Goal: Contribute content

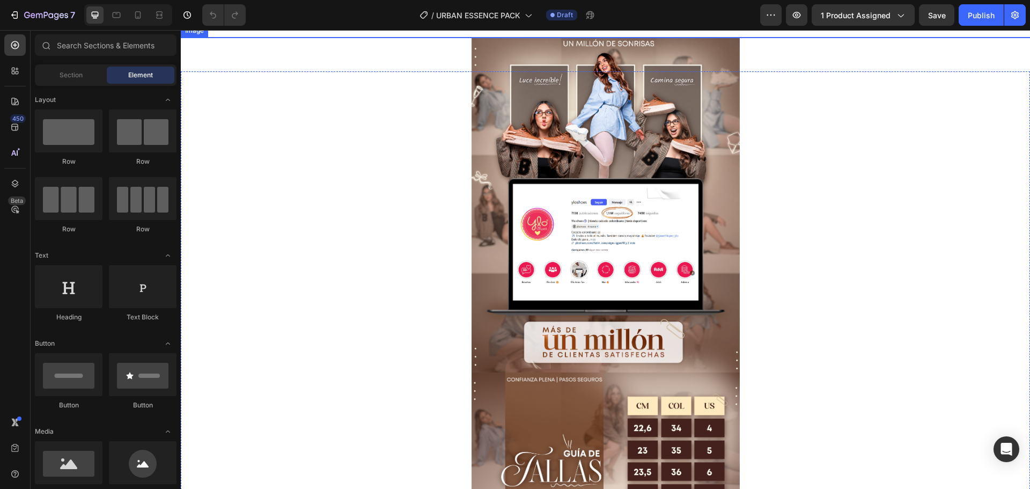
scroll to position [54, 0]
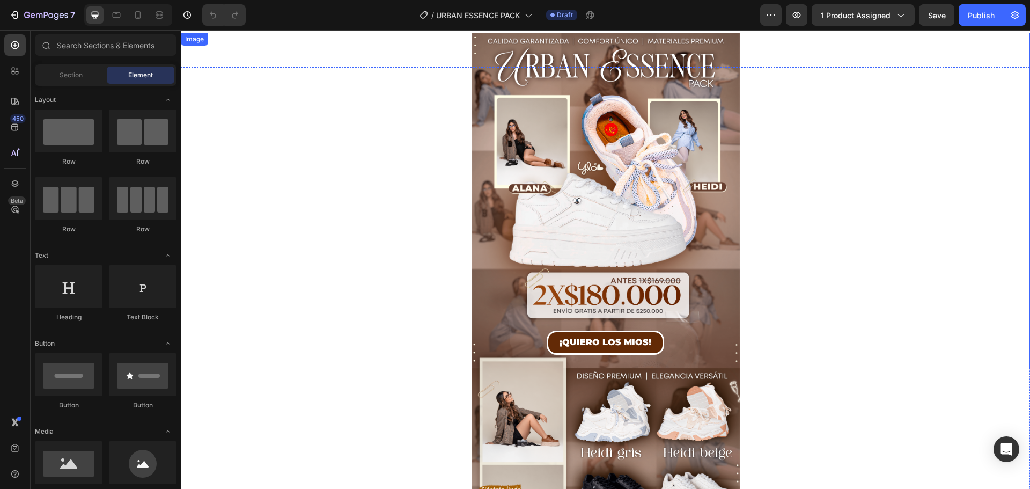
click at [689, 158] on img at bounding box center [606, 200] width 268 height 335
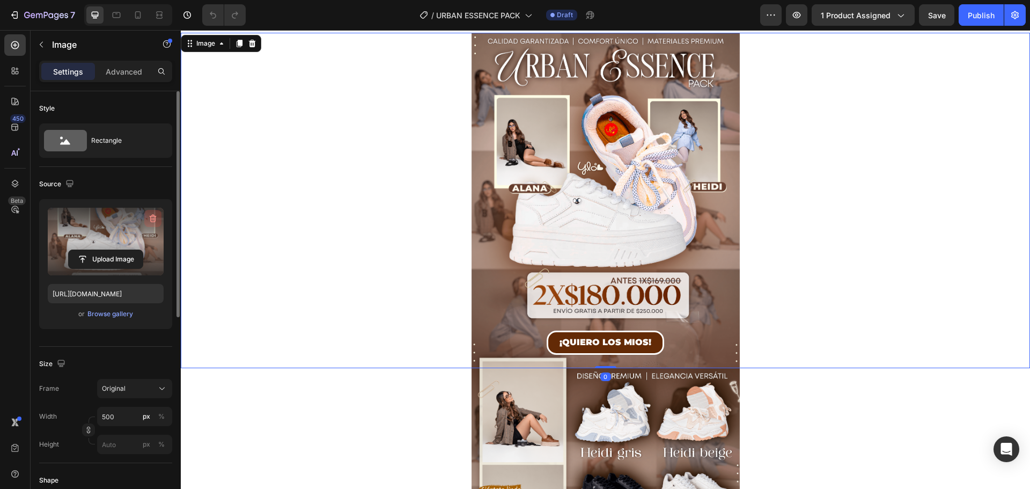
click at [147, 217] on button "button" at bounding box center [152, 218] width 17 height 17
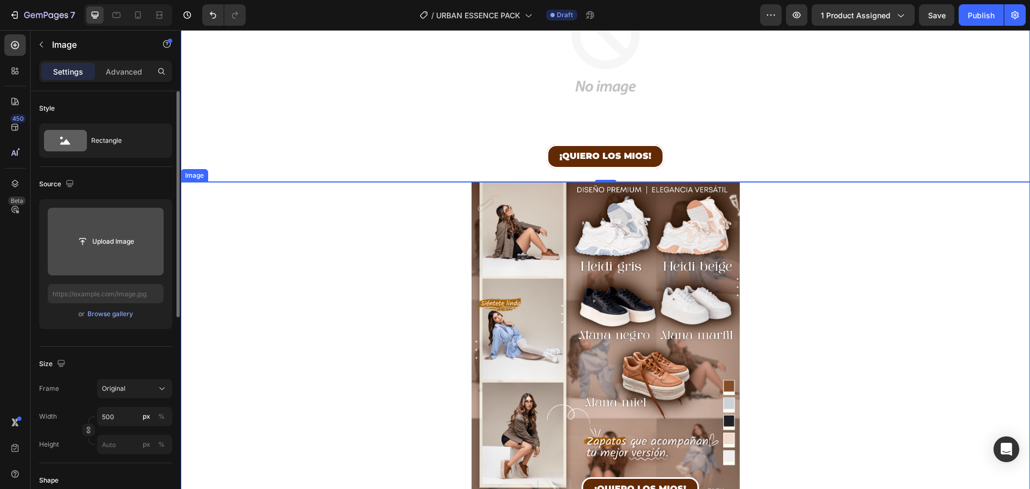
scroll to position [268, 0]
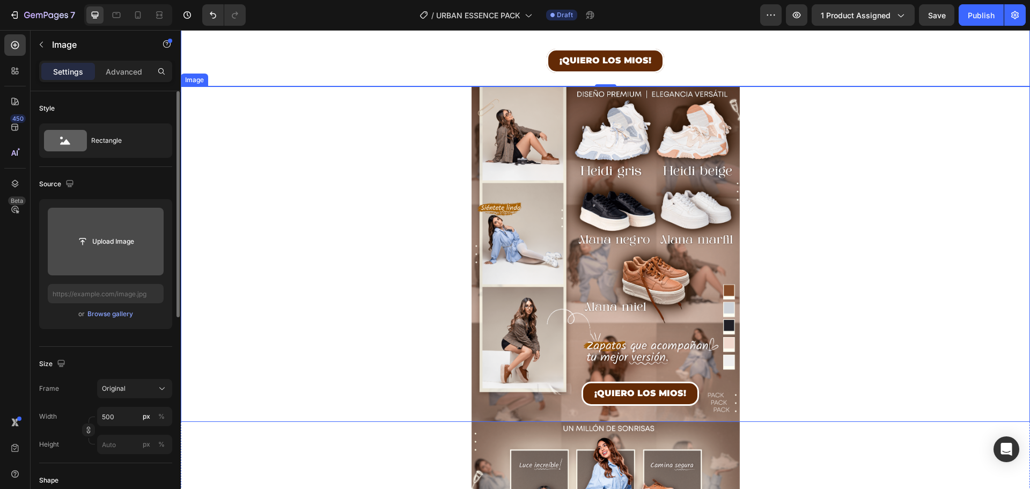
click at [693, 215] on img at bounding box center [606, 253] width 268 height 335
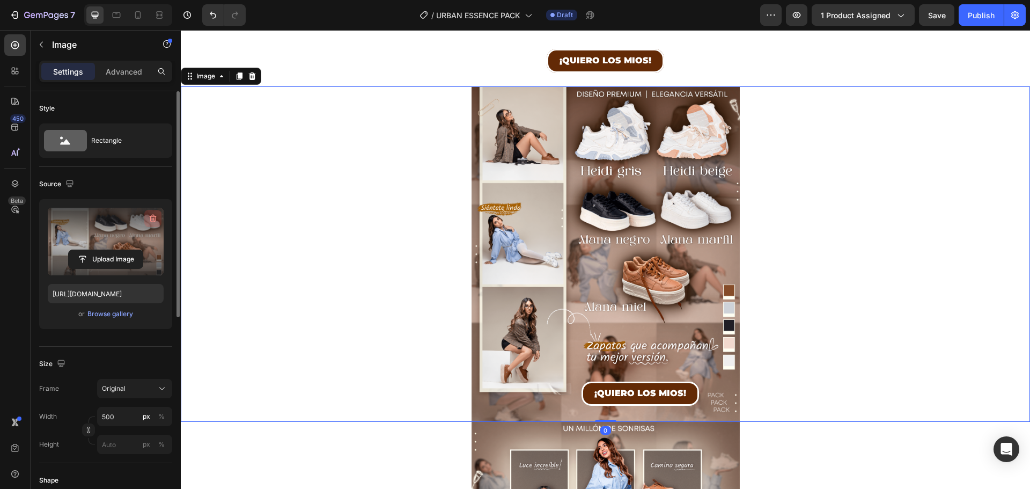
click at [155, 218] on icon "button" at bounding box center [153, 218] width 11 height 11
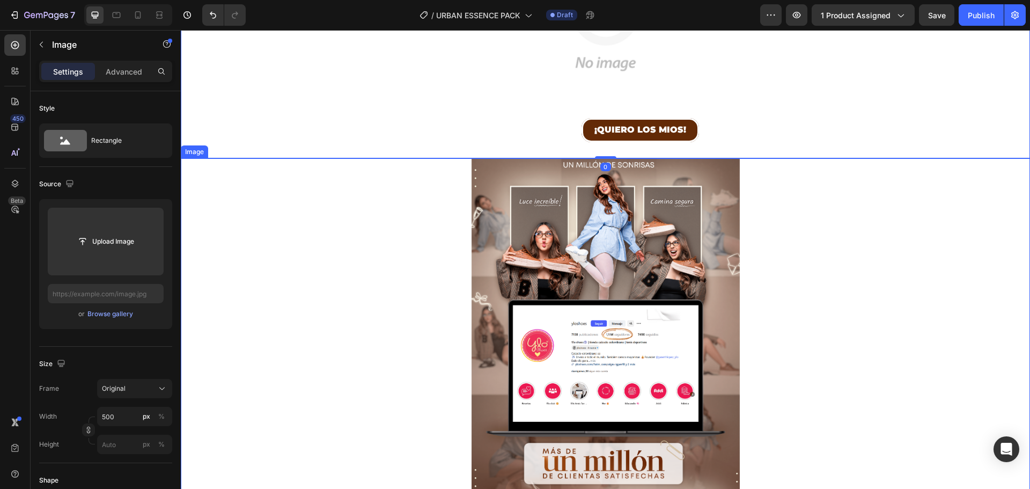
scroll to position [537, 0]
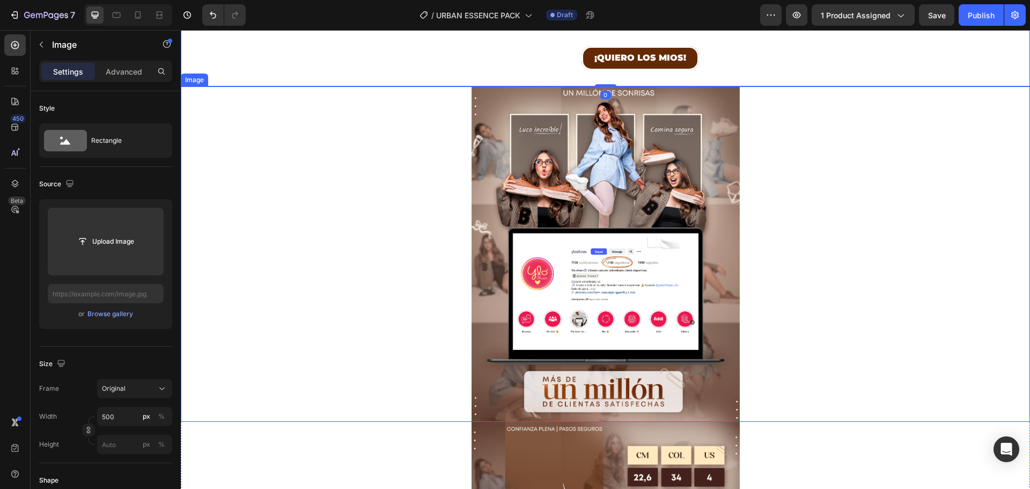
click at [671, 240] on img at bounding box center [606, 253] width 268 height 335
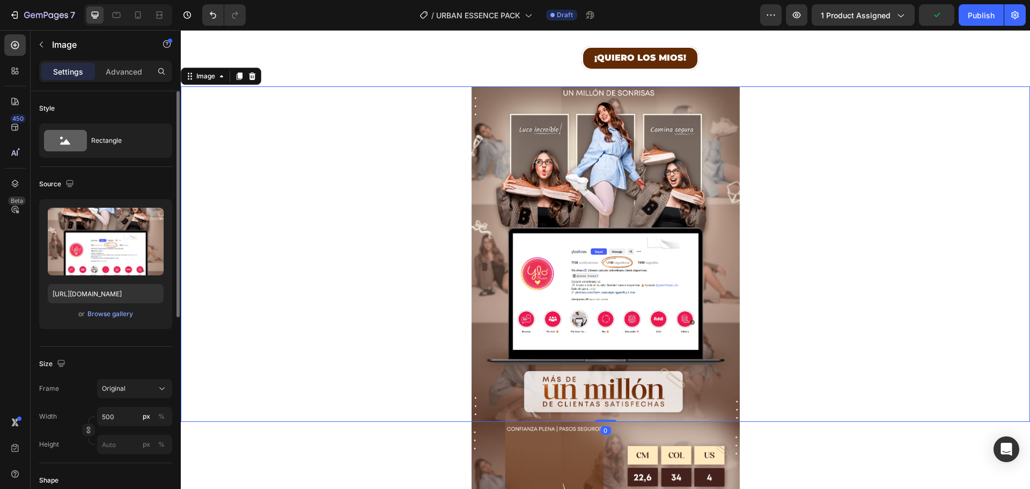
click at [150, 220] on icon "button" at bounding box center [153, 218] width 11 height 11
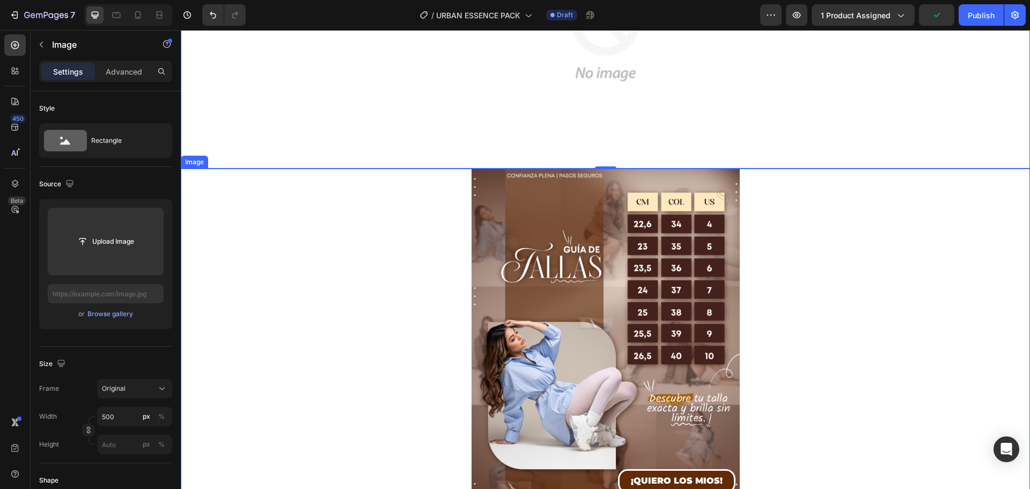
scroll to position [751, 0]
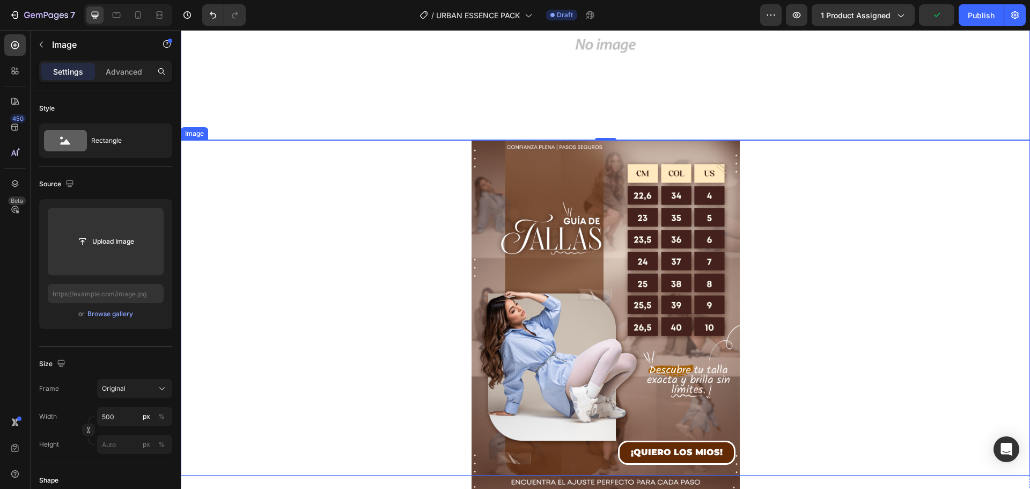
click at [647, 225] on img at bounding box center [606, 307] width 268 height 335
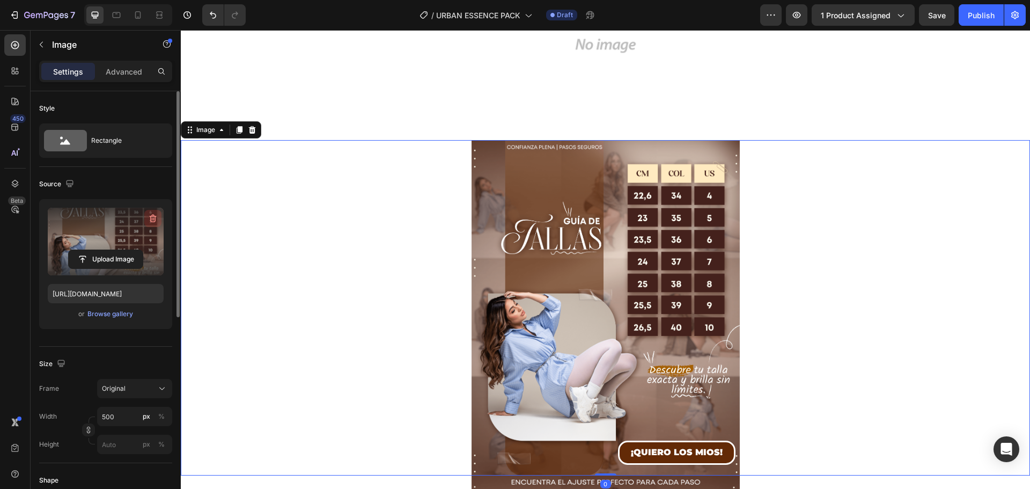
click at [152, 216] on icon "button" at bounding box center [153, 219] width 7 height 8
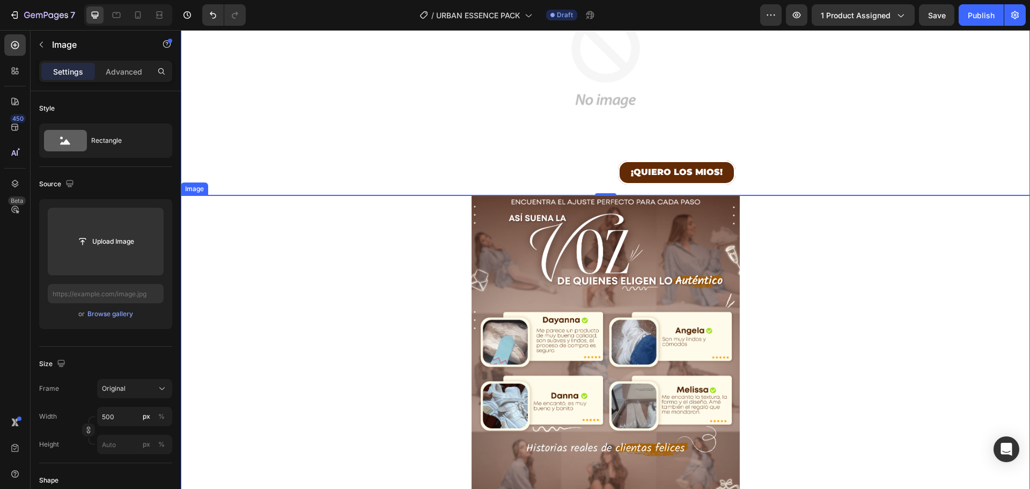
scroll to position [966, 0]
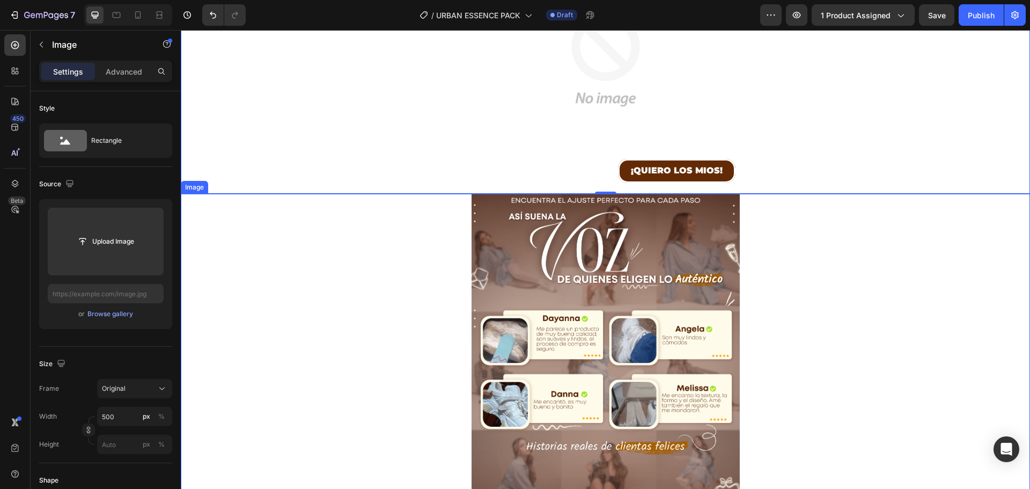
click at [635, 239] on img at bounding box center [606, 361] width 268 height 335
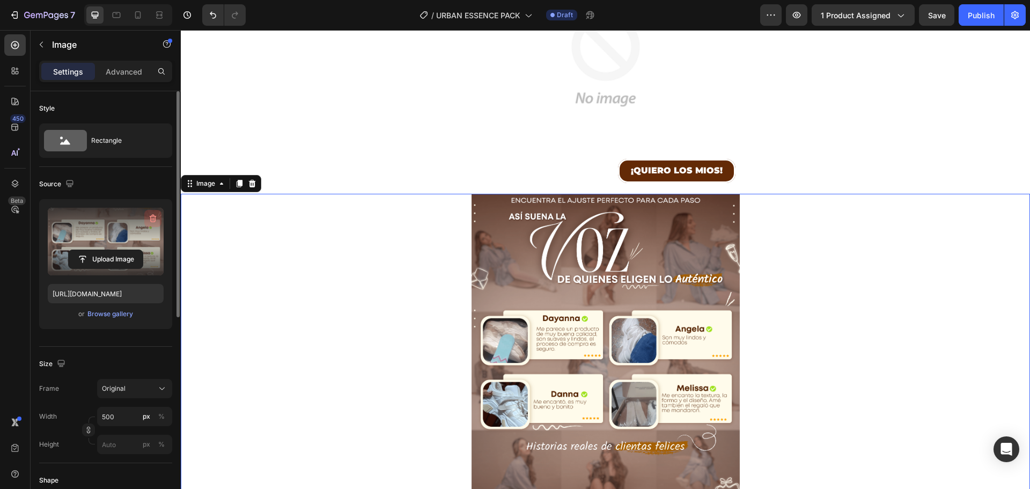
click at [152, 220] on icon "button" at bounding box center [152, 218] width 1 height 3
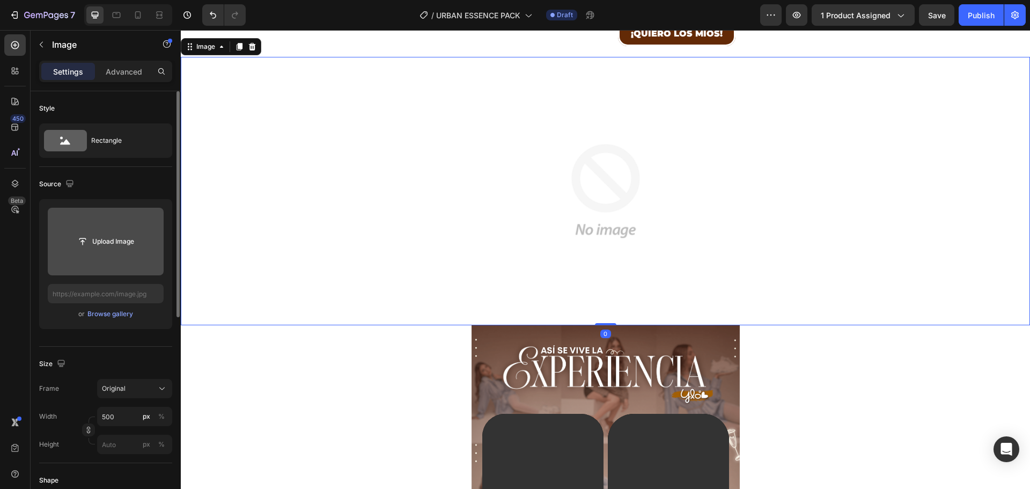
scroll to position [1234, 0]
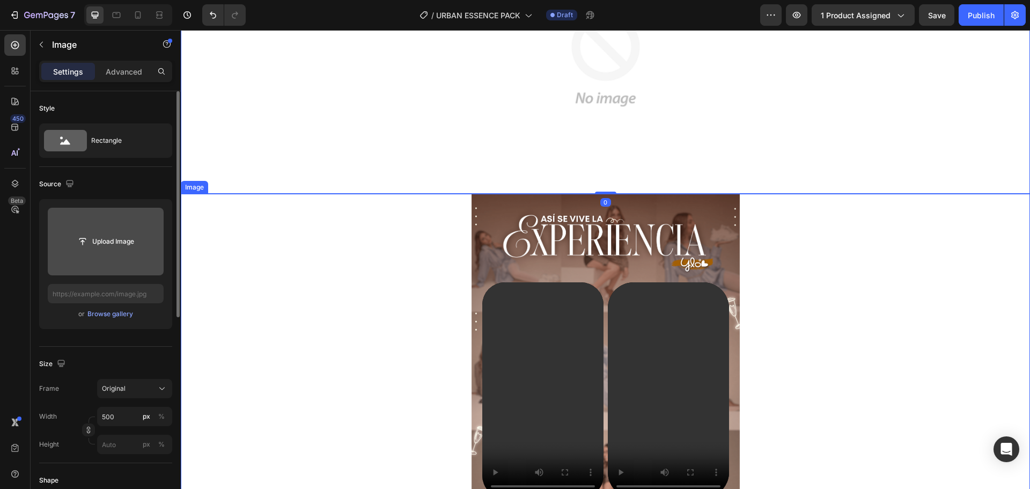
click at [645, 275] on img at bounding box center [606, 361] width 268 height 335
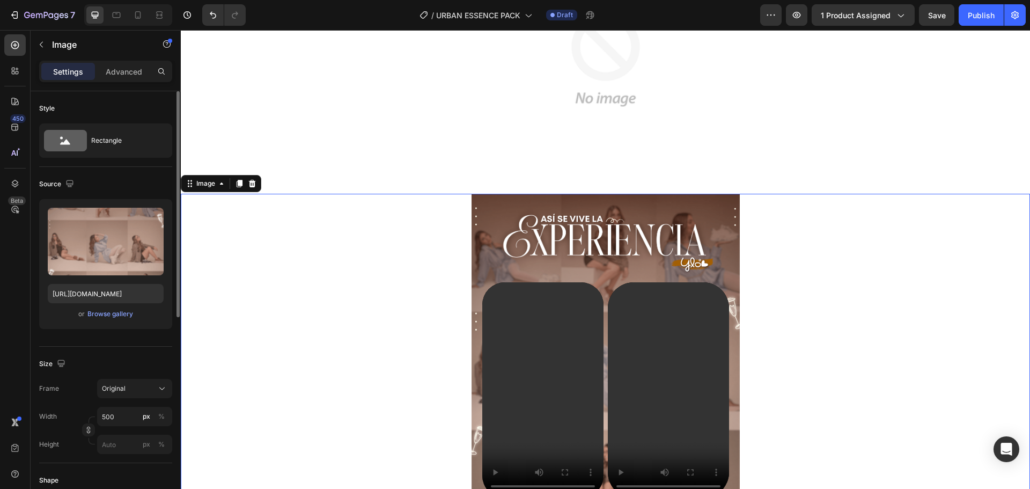
click at [580, 212] on img at bounding box center [606, 361] width 268 height 335
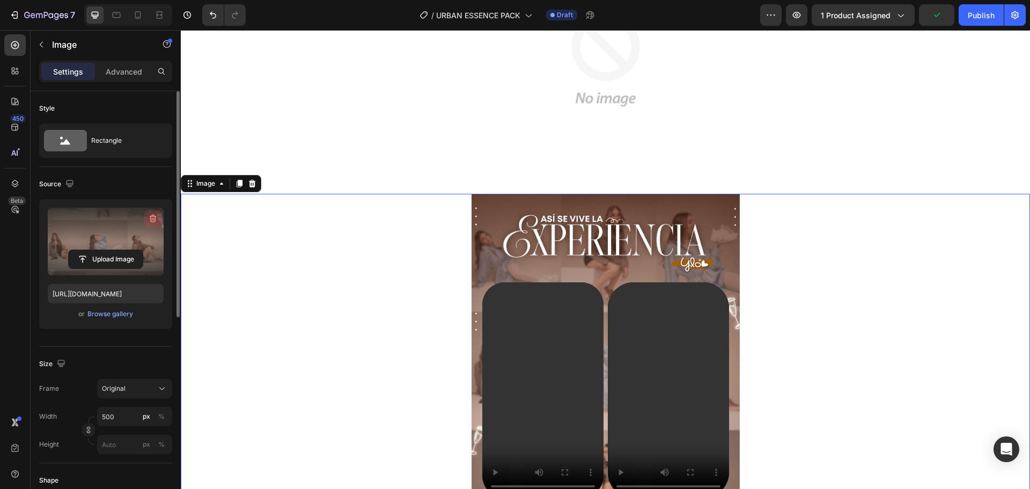
click at [157, 217] on icon "button" at bounding box center [153, 218] width 11 height 11
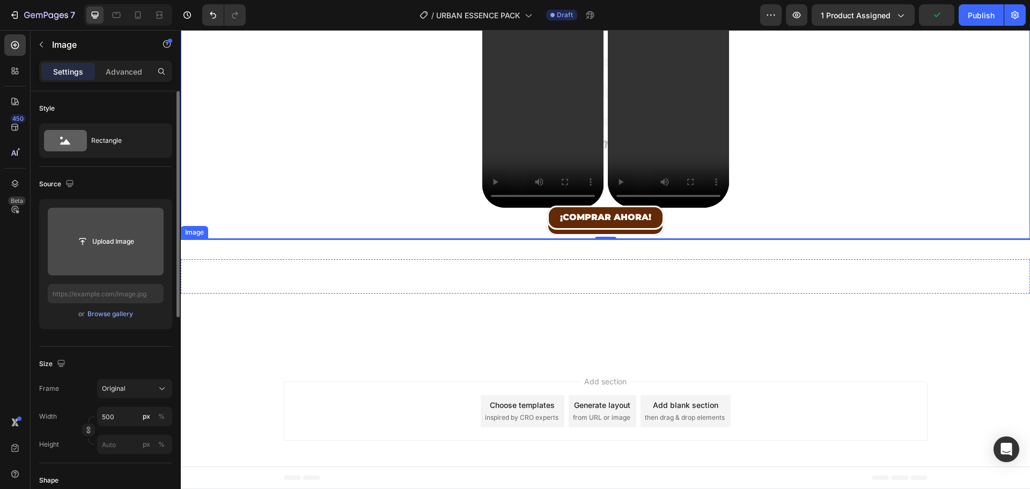
scroll to position [1565, 0]
click at [699, 239] on img at bounding box center [606, 239] width 268 height 0
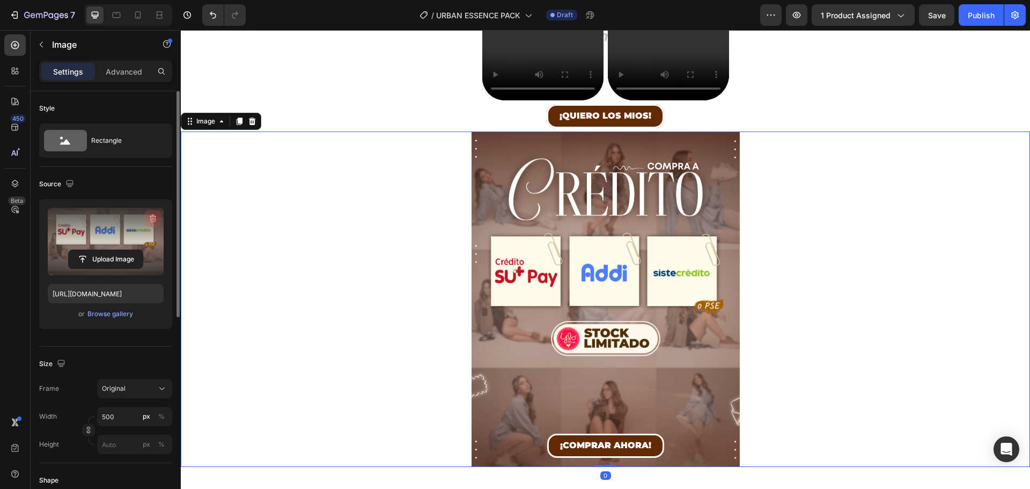
click at [152, 219] on icon "button" at bounding box center [152, 218] width 1 height 3
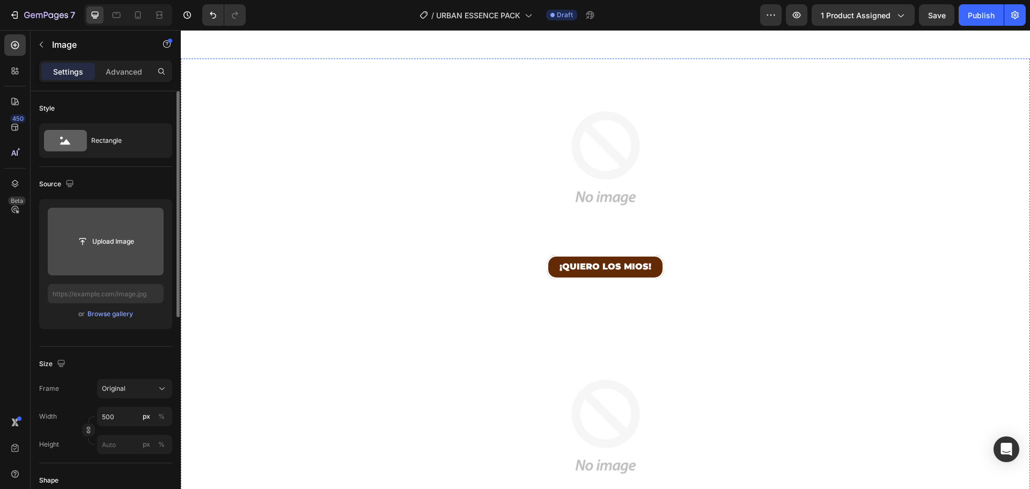
scroll to position [0, 0]
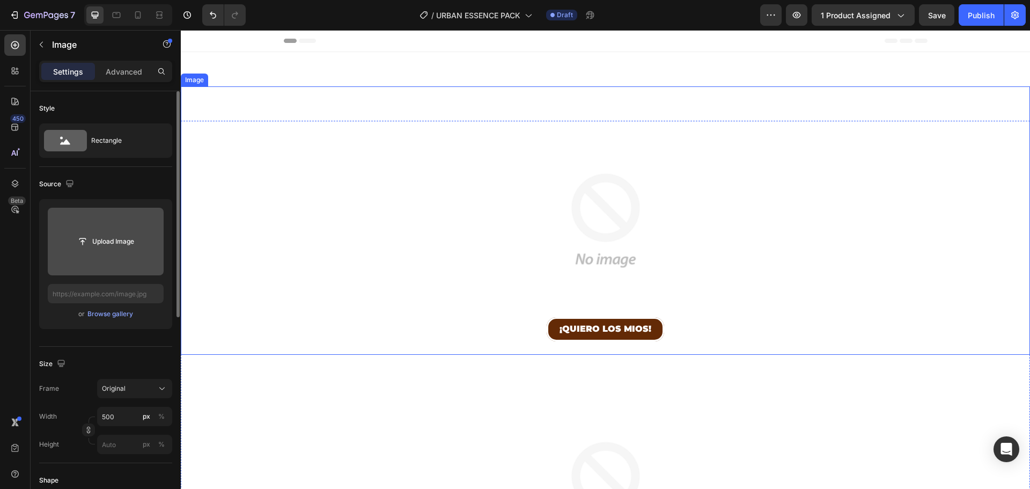
click at [597, 219] on img at bounding box center [606, 220] width 268 height 268
click at [103, 248] on input "file" at bounding box center [106, 241] width 74 height 18
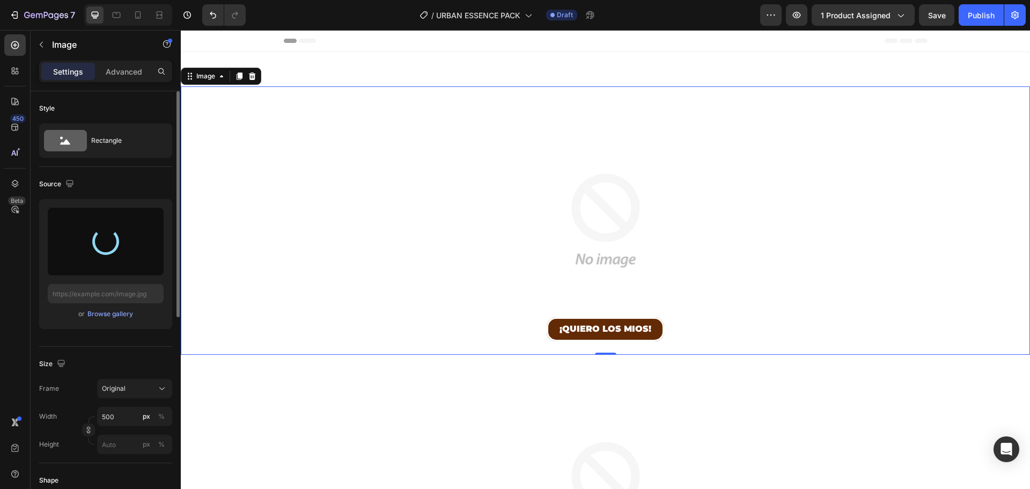
type input "[URL][DOMAIN_NAME]"
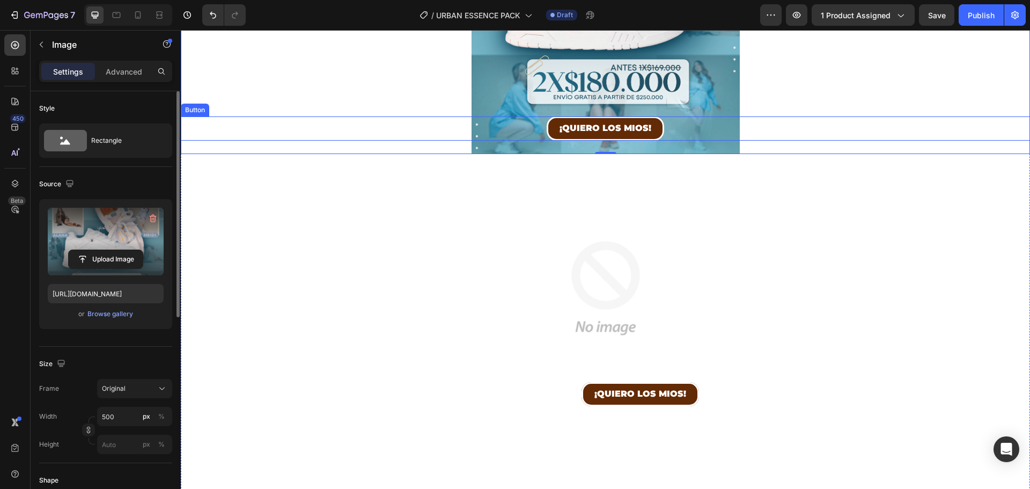
scroll to position [268, 0]
click at [627, 220] on img at bounding box center [606, 287] width 268 height 268
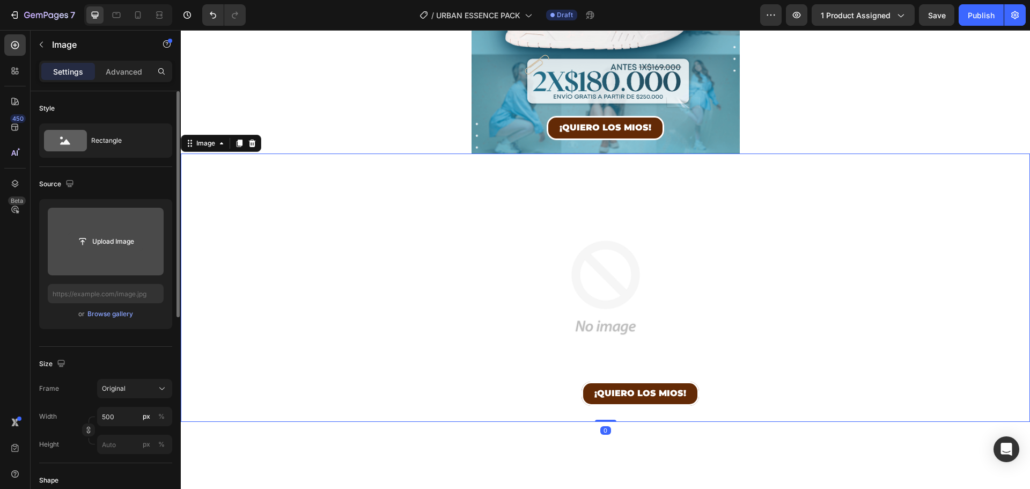
click at [112, 243] on input "file" at bounding box center [106, 241] width 74 height 18
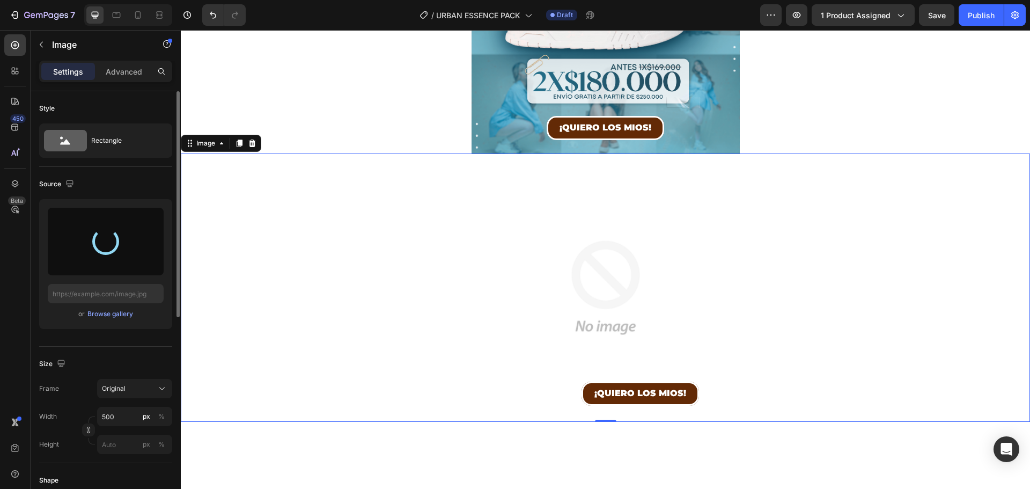
type input "[URL][DOMAIN_NAME]"
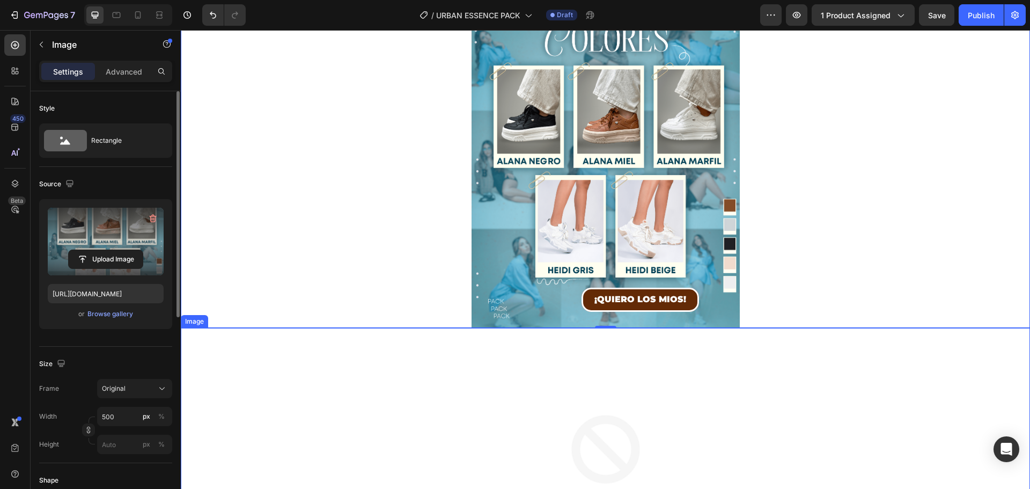
click at [865, 416] on div at bounding box center [606, 462] width 850 height 268
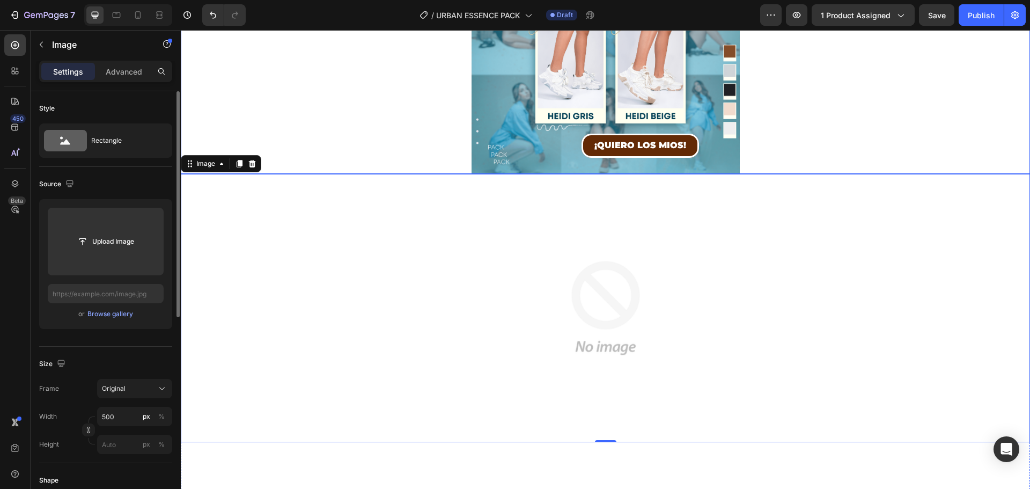
scroll to position [590, 0]
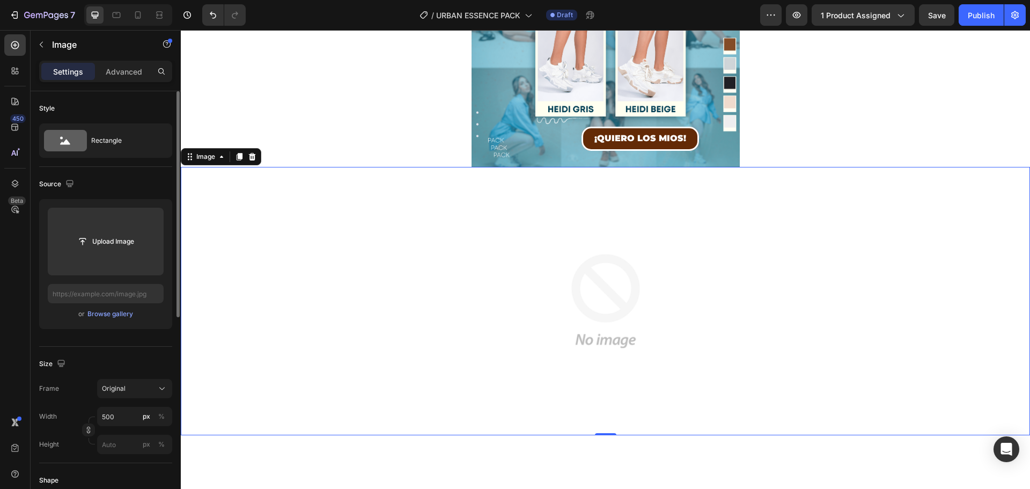
click at [660, 204] on img at bounding box center [606, 301] width 268 height 268
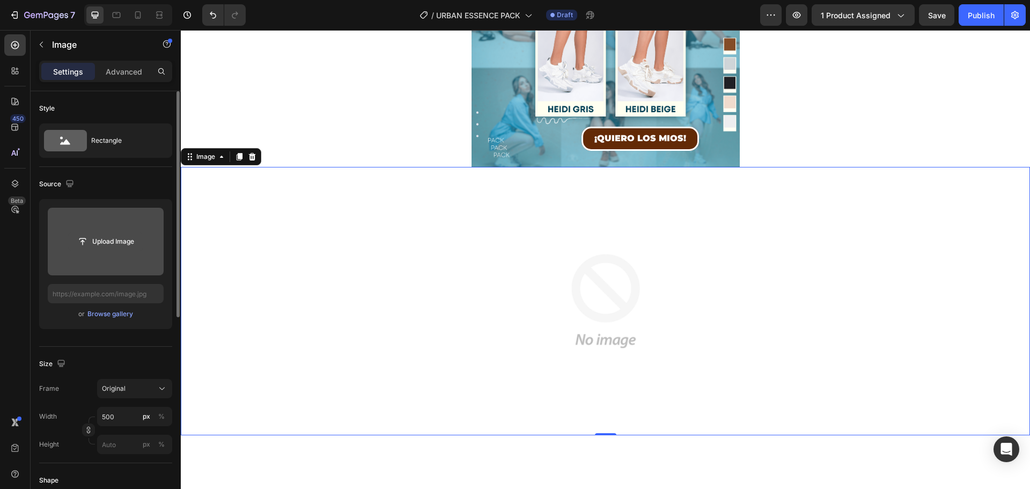
click at [93, 242] on input "file" at bounding box center [106, 241] width 74 height 18
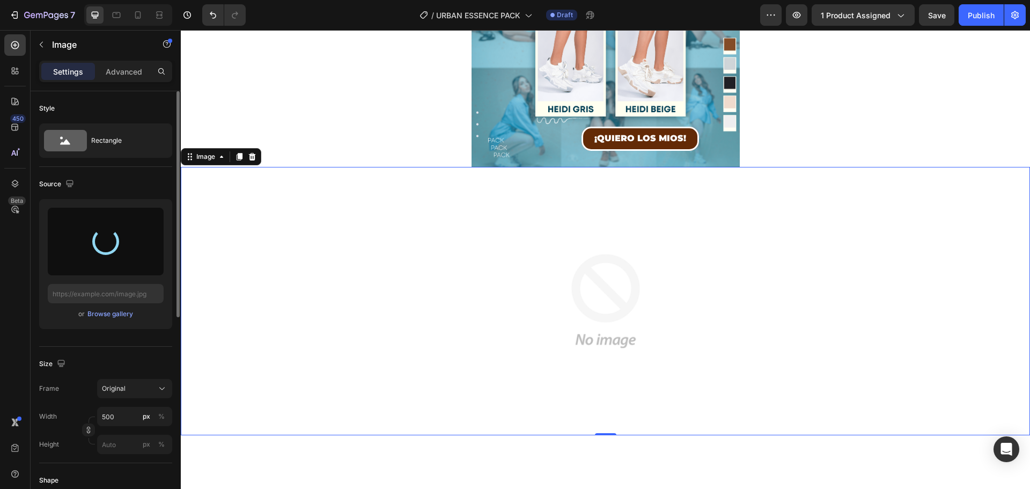
type input "[URL][DOMAIN_NAME]"
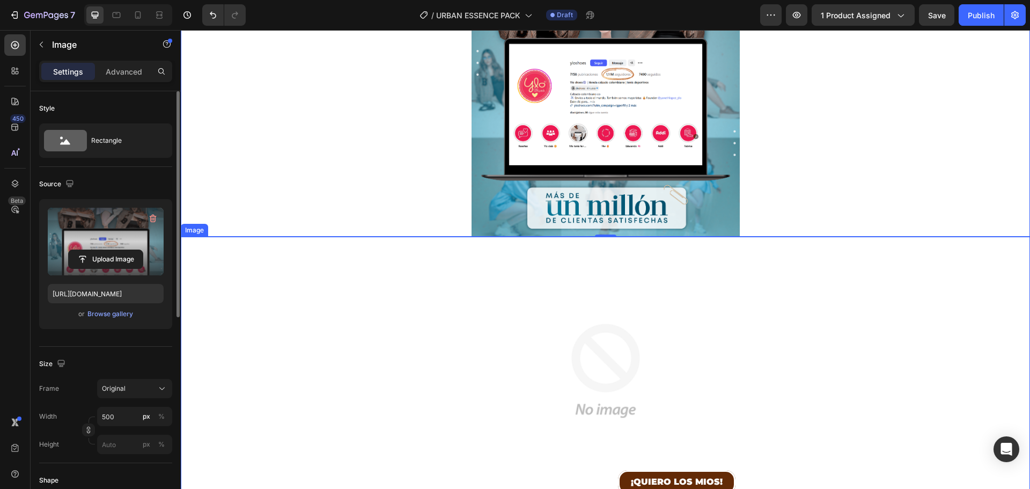
scroll to position [859, 0]
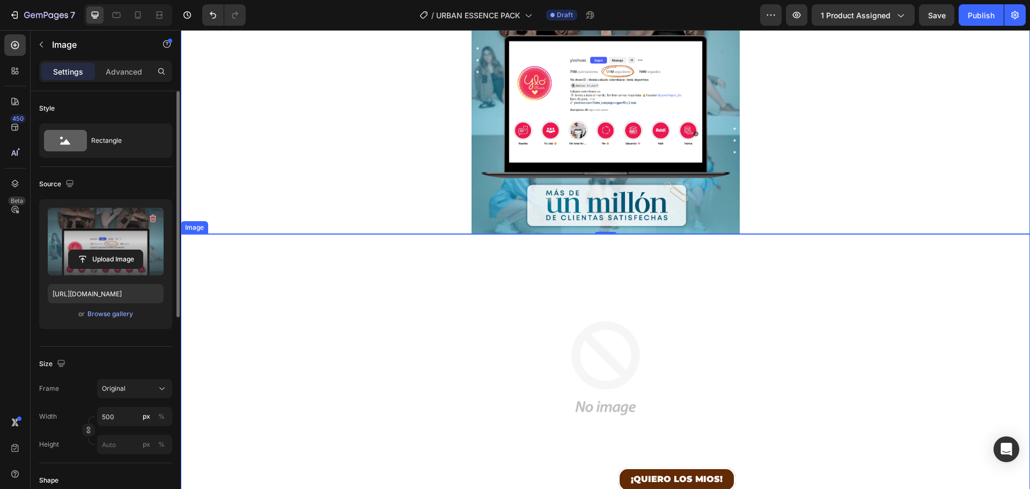
click at [580, 334] on img at bounding box center [606, 368] width 268 height 268
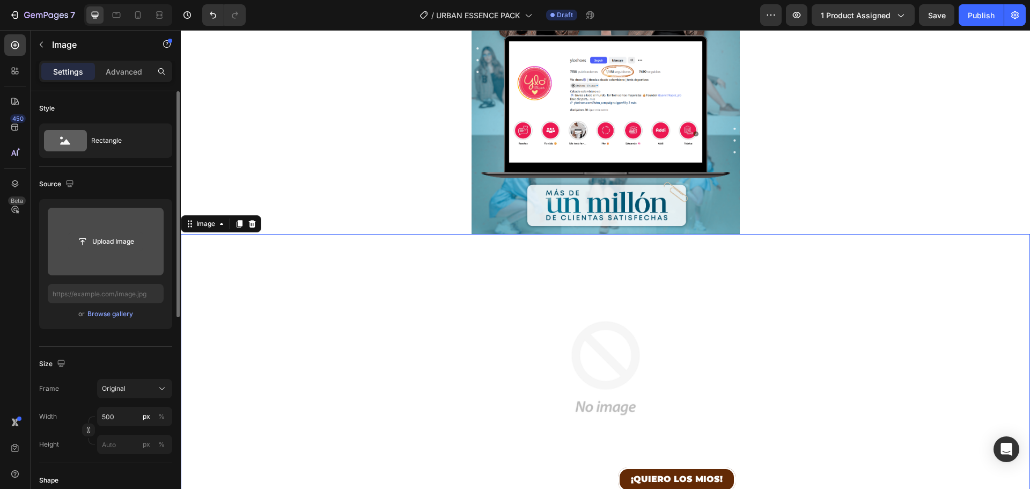
click at [96, 240] on input "file" at bounding box center [106, 241] width 74 height 18
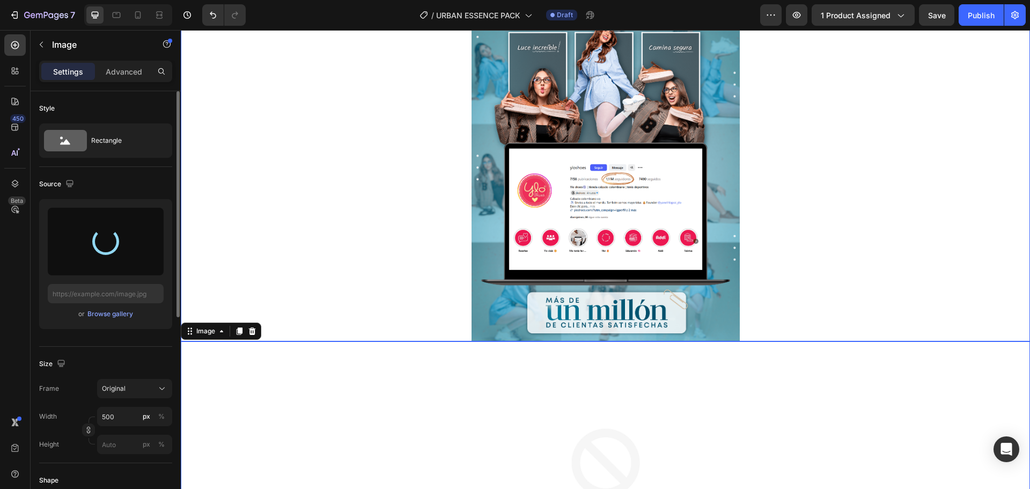
type input "[URL][DOMAIN_NAME]"
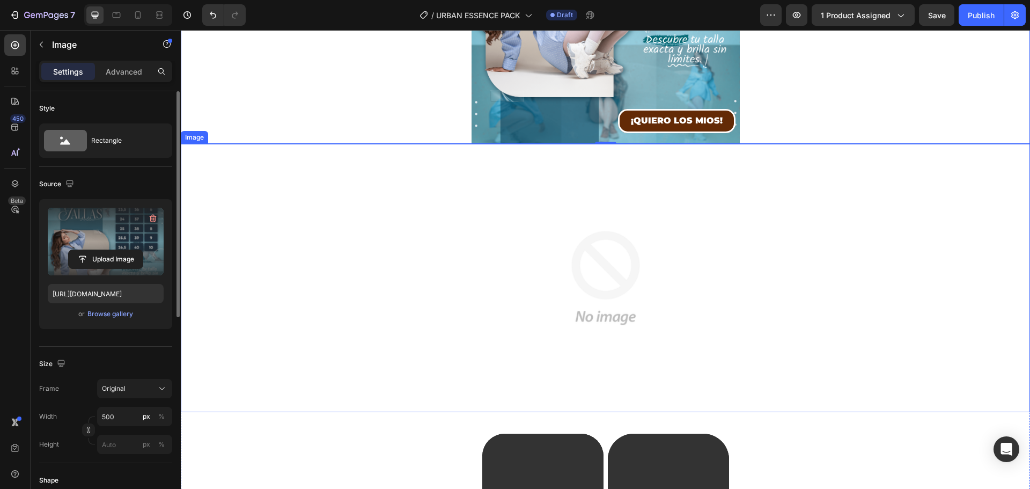
scroll to position [1288, 0]
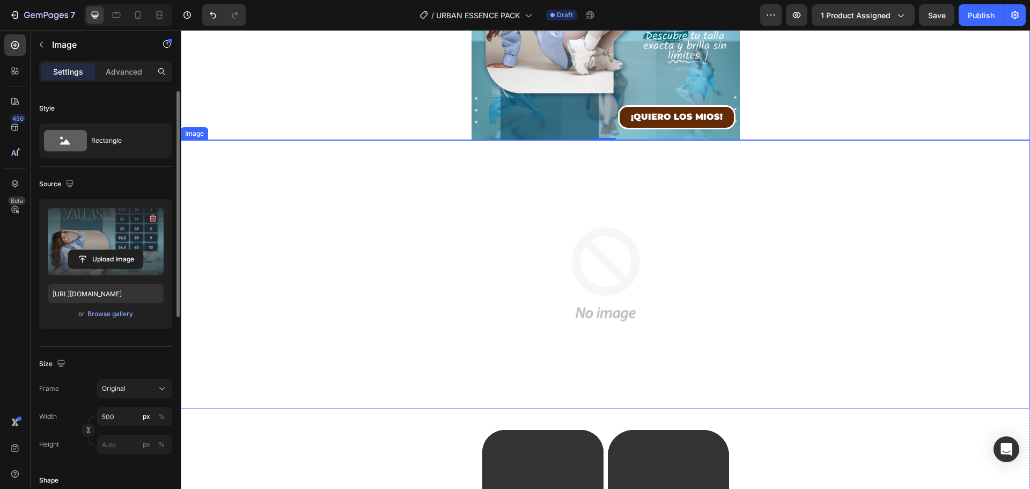
click at [670, 219] on img at bounding box center [606, 274] width 268 height 268
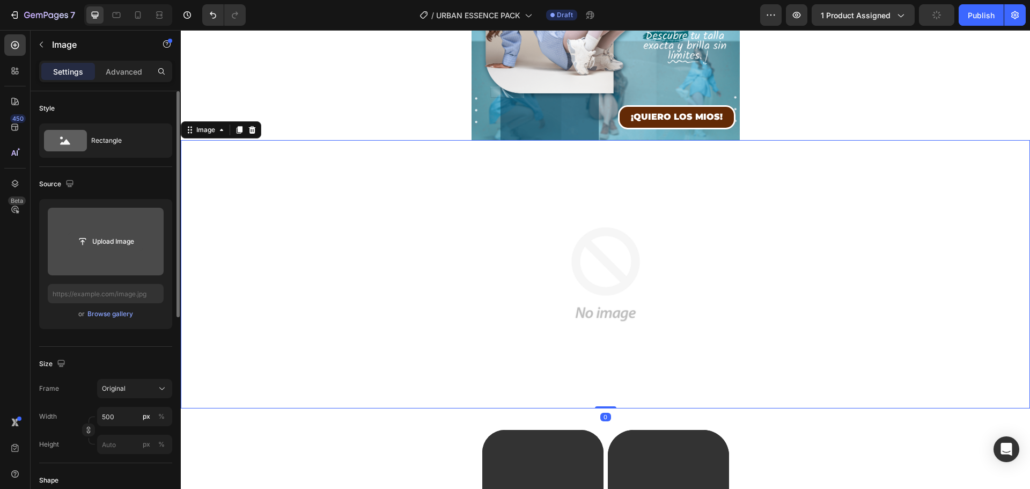
click at [92, 244] on input "file" at bounding box center [106, 241] width 74 height 18
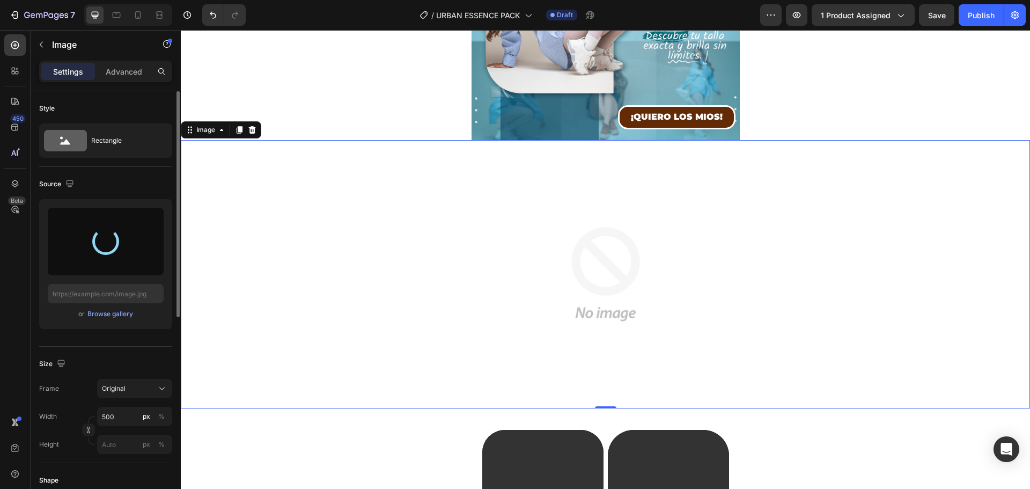
type input "[URL][DOMAIN_NAME]"
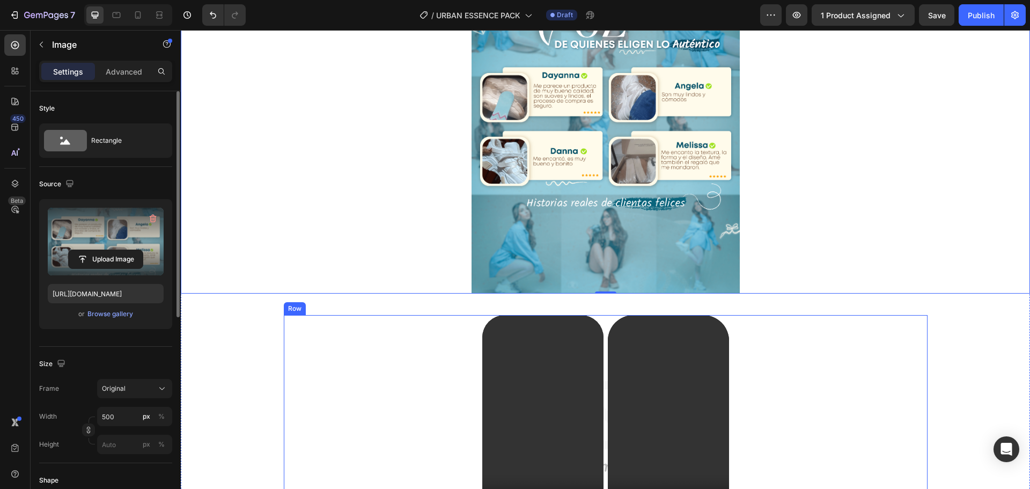
scroll to position [1556, 0]
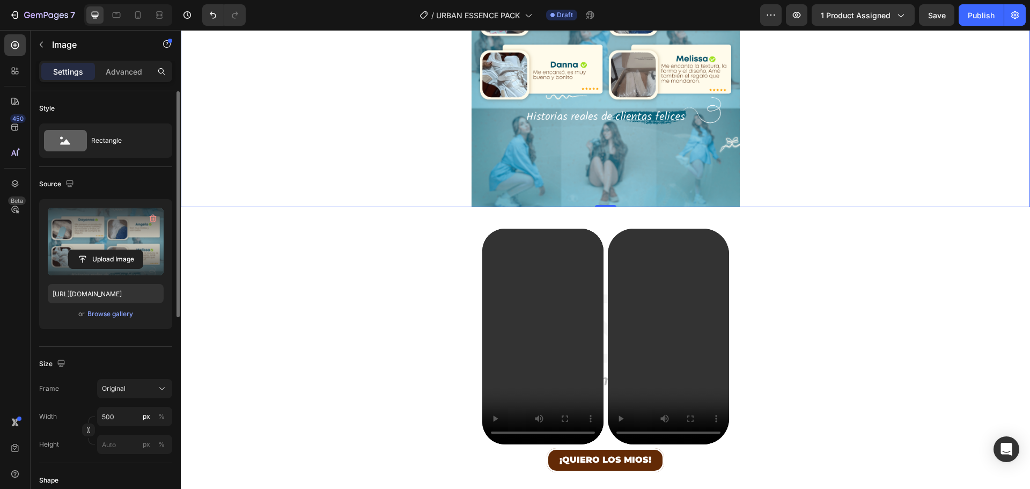
click at [605, 219] on div "0" at bounding box center [606, 215] width 11 height 9
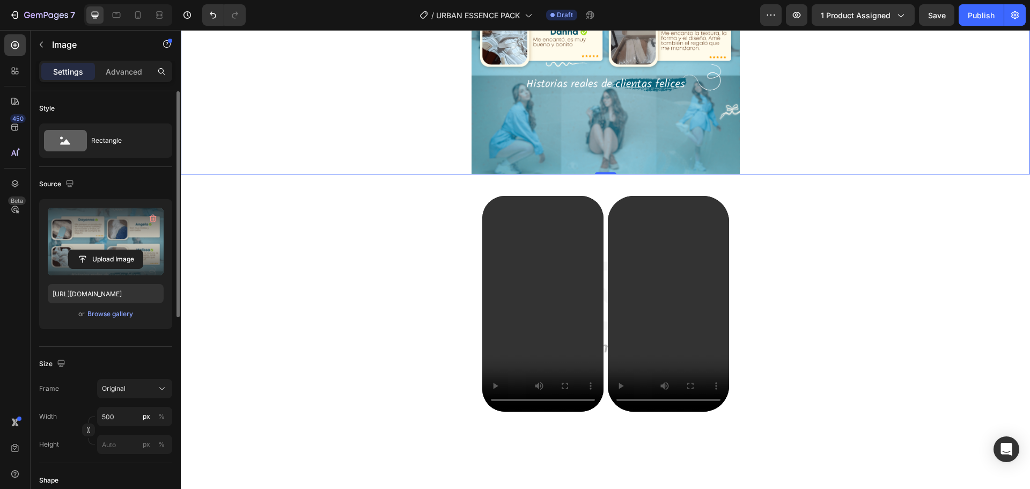
scroll to position [1610, 0]
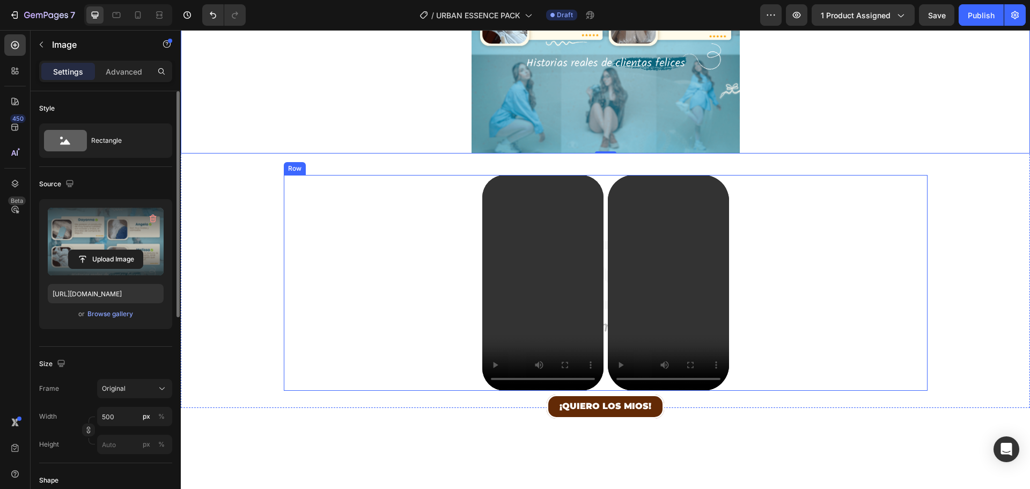
click at [772, 296] on div "Video" at bounding box center [768, 283] width 320 height 216
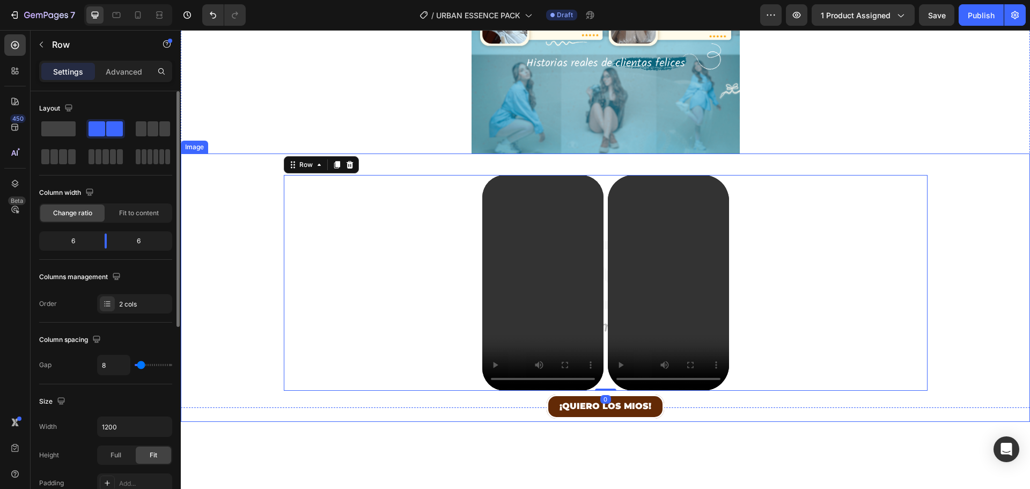
click at [798, 156] on div at bounding box center [606, 287] width 850 height 268
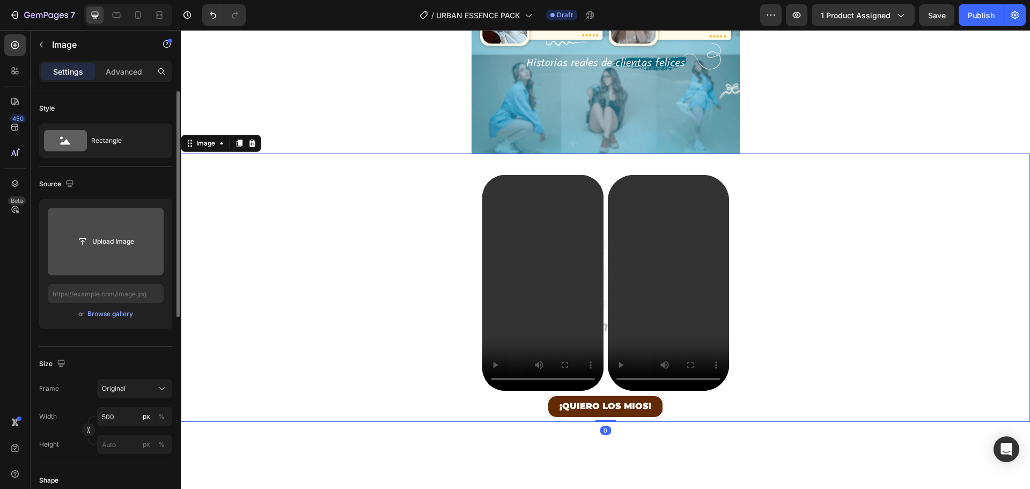
click at [115, 236] on input "file" at bounding box center [106, 241] width 74 height 18
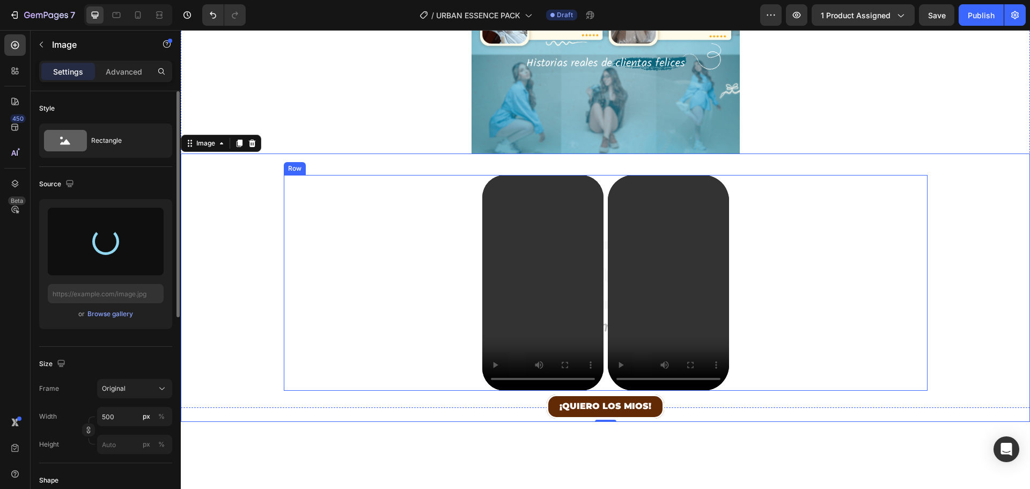
type input "[URL][DOMAIN_NAME]"
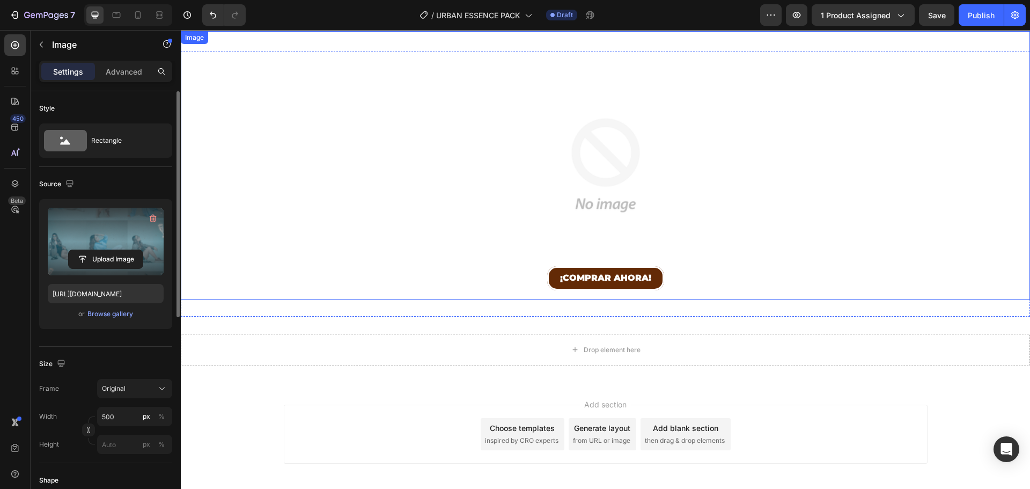
scroll to position [2091, 0]
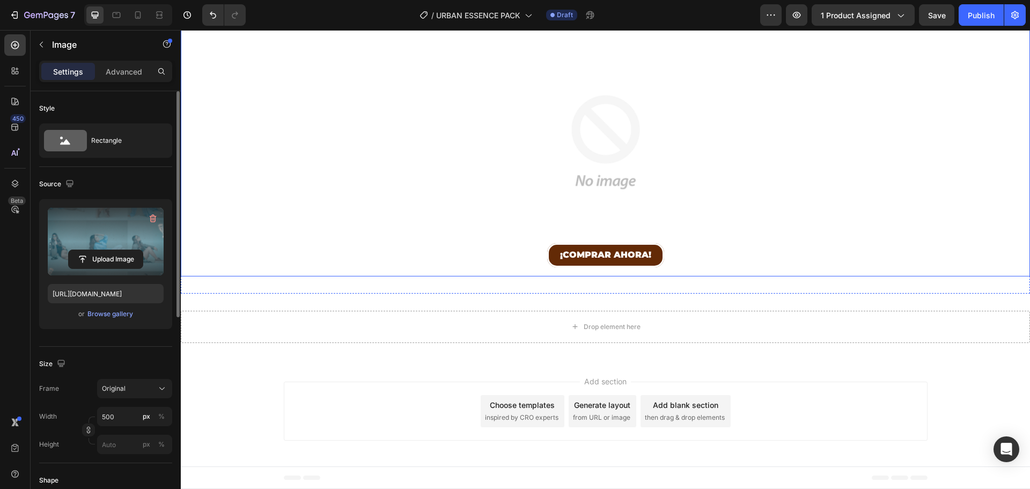
click at [662, 150] on img at bounding box center [606, 142] width 268 height 268
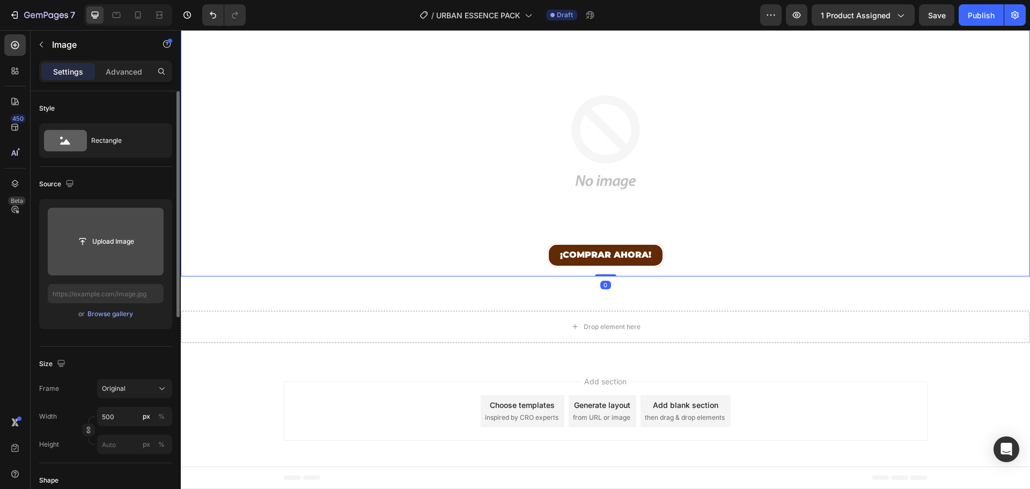
click at [87, 235] on input "file" at bounding box center [106, 241] width 74 height 18
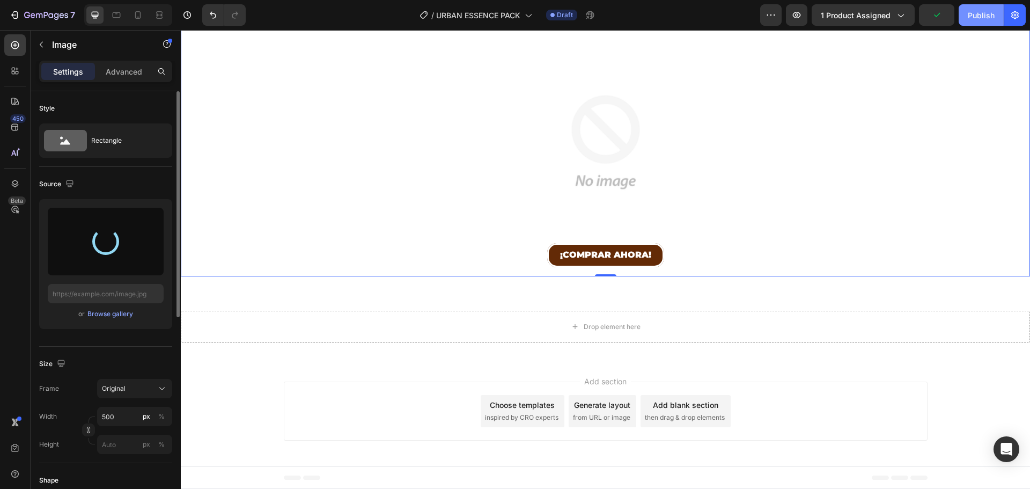
type input "[URL][DOMAIN_NAME]"
